Goal: Task Accomplishment & Management: Use online tool/utility

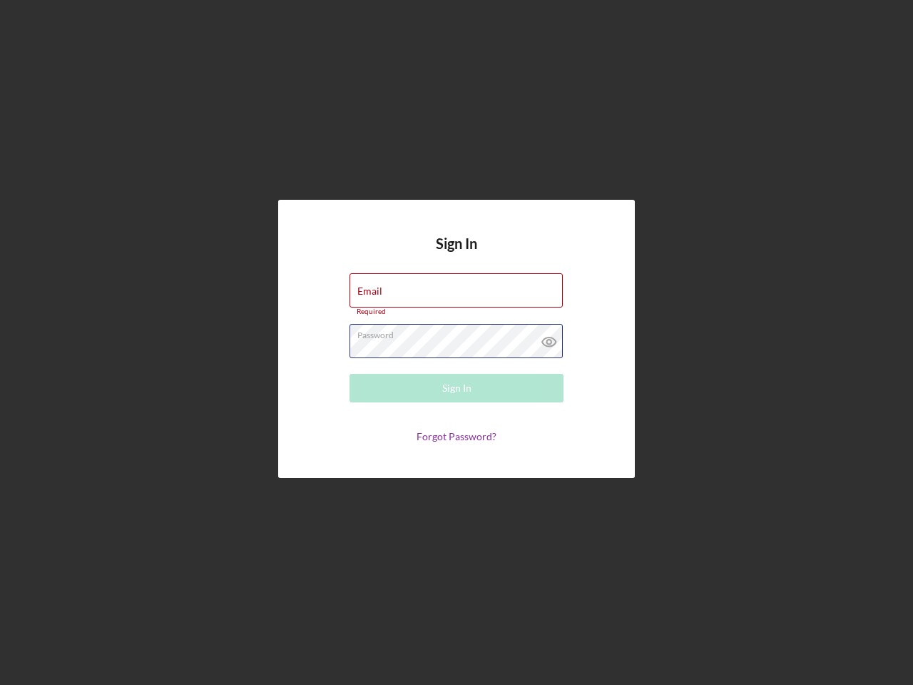
click at [456, 342] on div "Password Required" at bounding box center [456, 342] width 214 height 36
click at [549, 338] on icon at bounding box center [549, 342] width 36 height 36
